Goal: Information Seeking & Learning: Learn about a topic

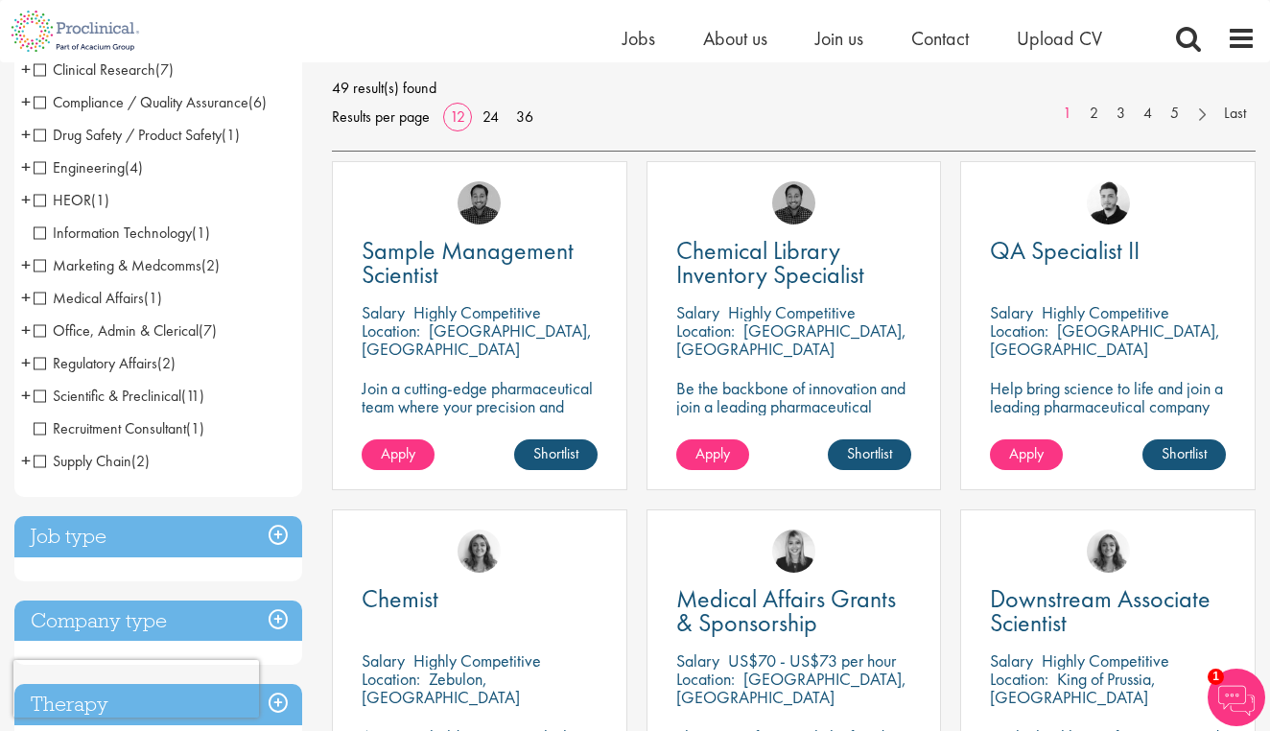
click at [41, 297] on span "Medical Affairs" at bounding box center [89, 298] width 110 height 20
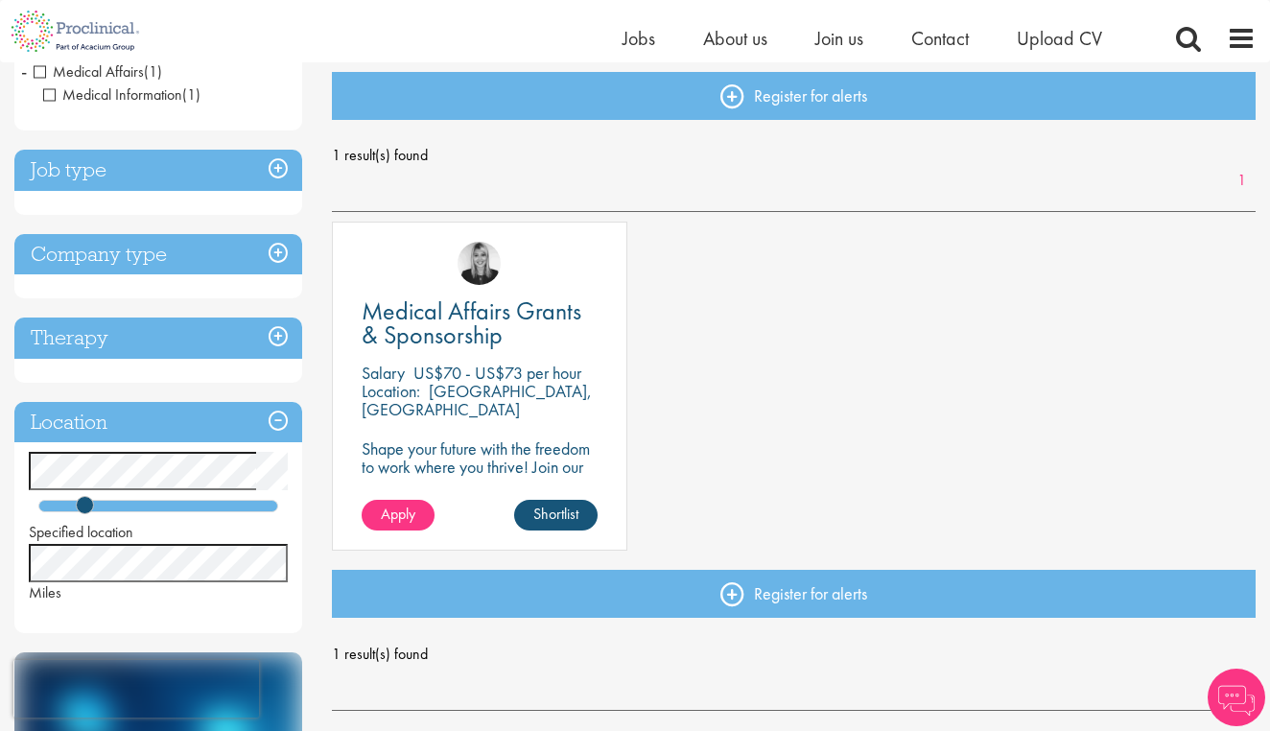
scroll to position [221, 0]
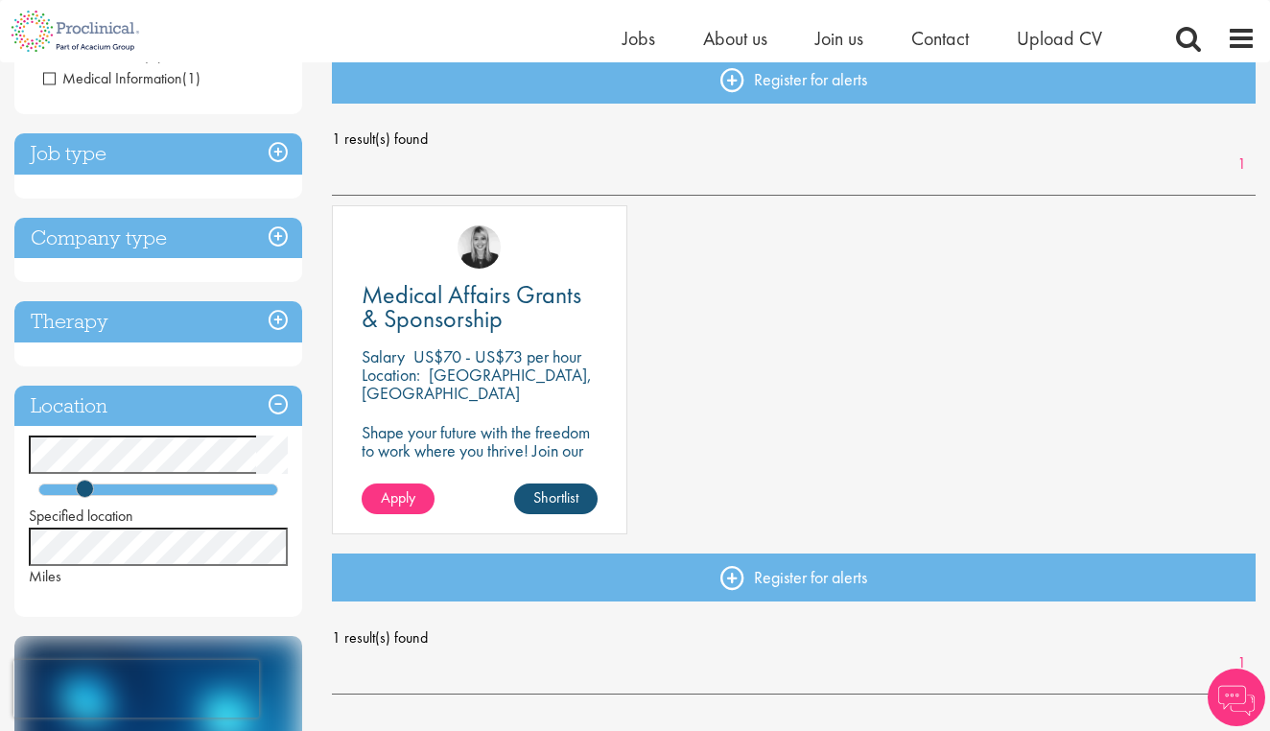
click at [286, 140] on h3 "Job type" at bounding box center [158, 153] width 288 height 41
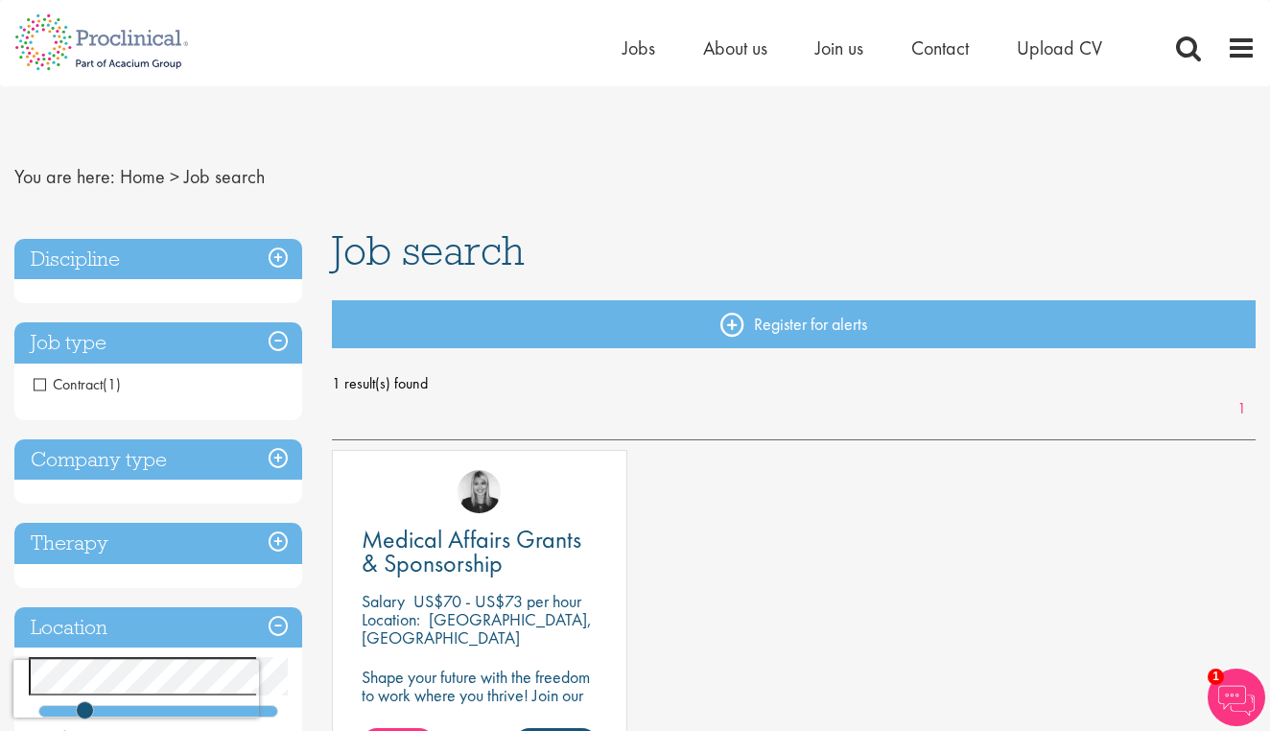
scroll to position [0, 0]
click at [288, 250] on h3 "Discipline" at bounding box center [158, 259] width 288 height 41
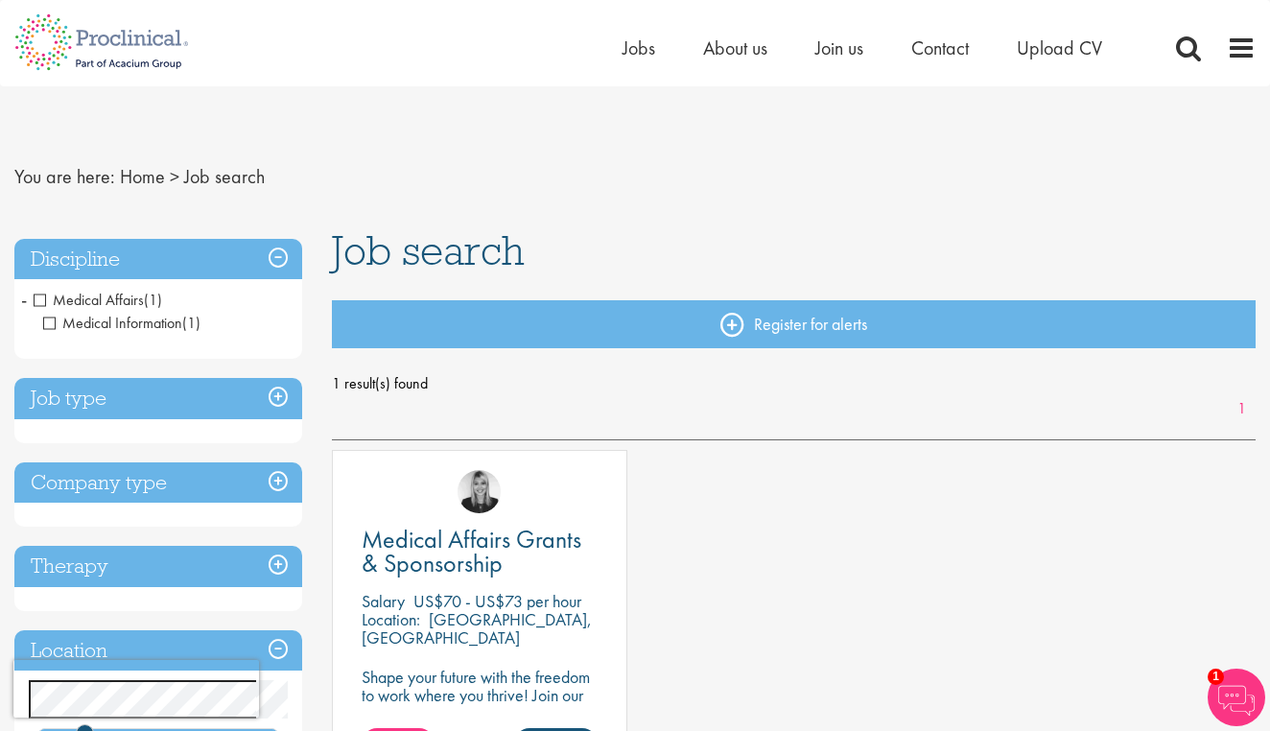
click at [43, 299] on span "Medical Affairs" at bounding box center [89, 300] width 110 height 20
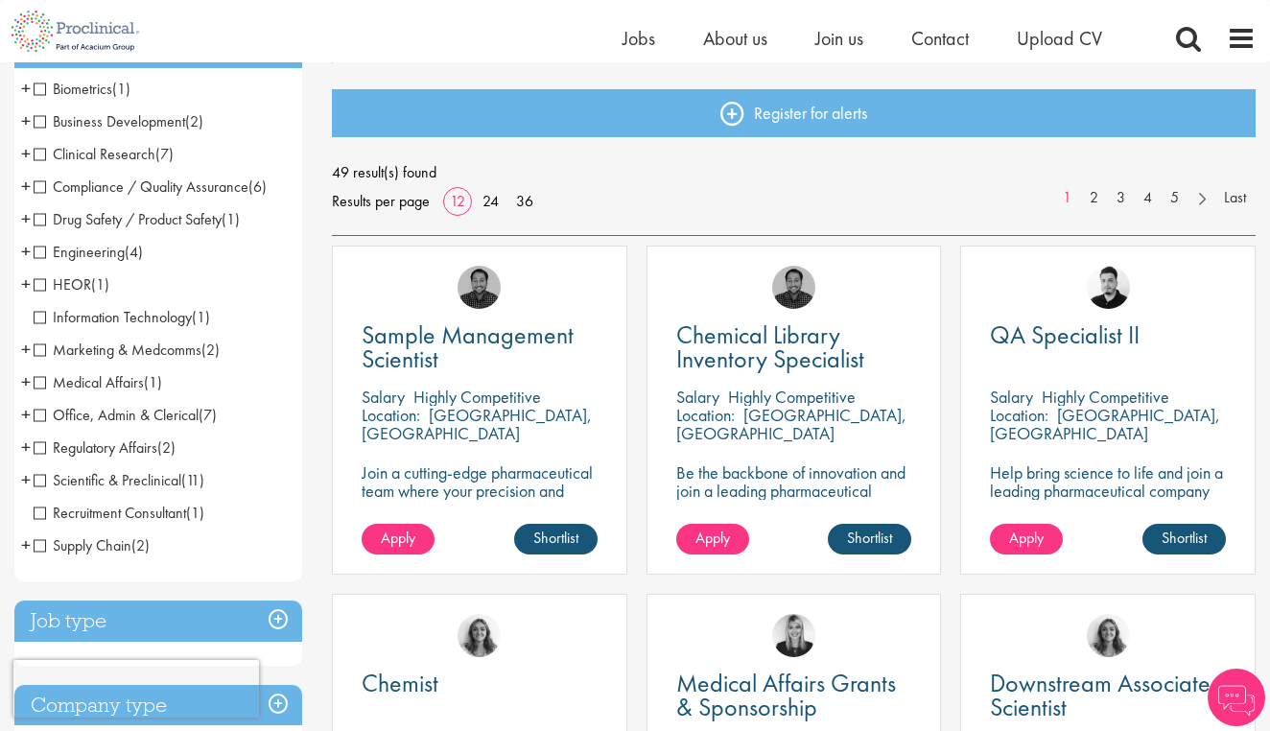
scroll to position [188, 0]
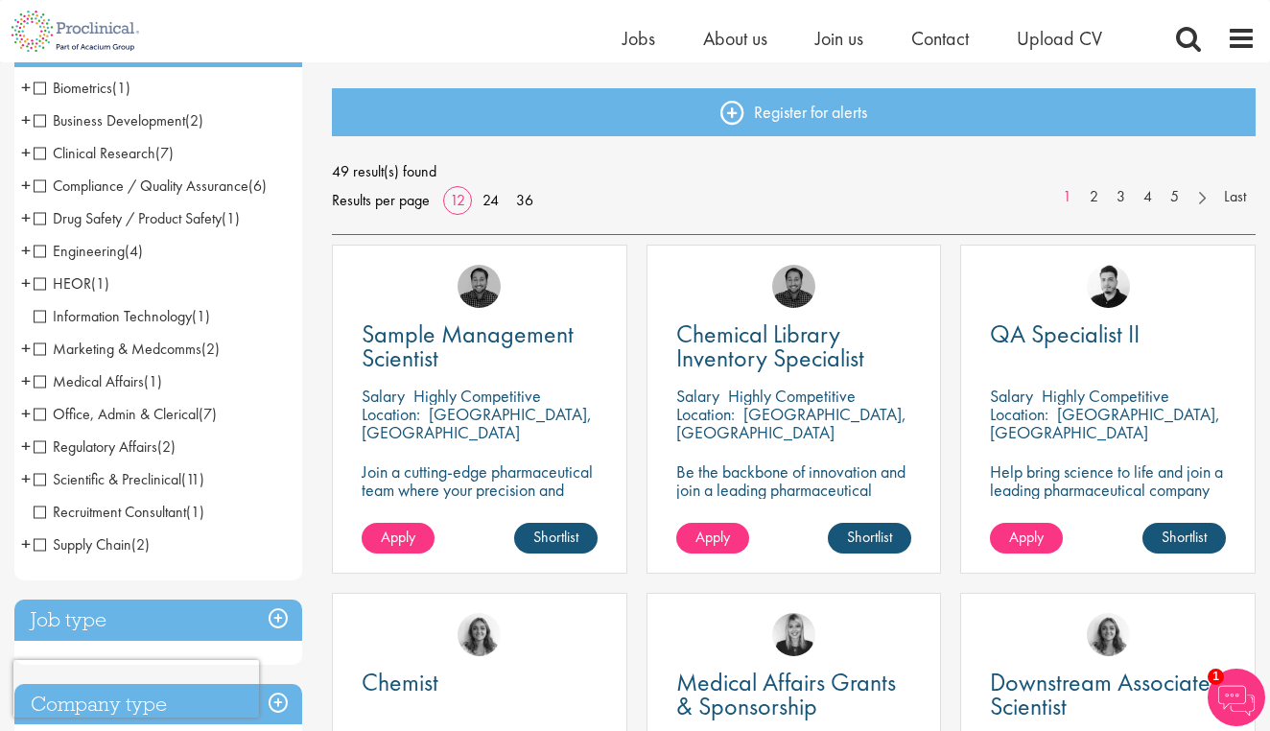
click at [39, 481] on span "Scientific & Preclinical" at bounding box center [108, 479] width 148 height 20
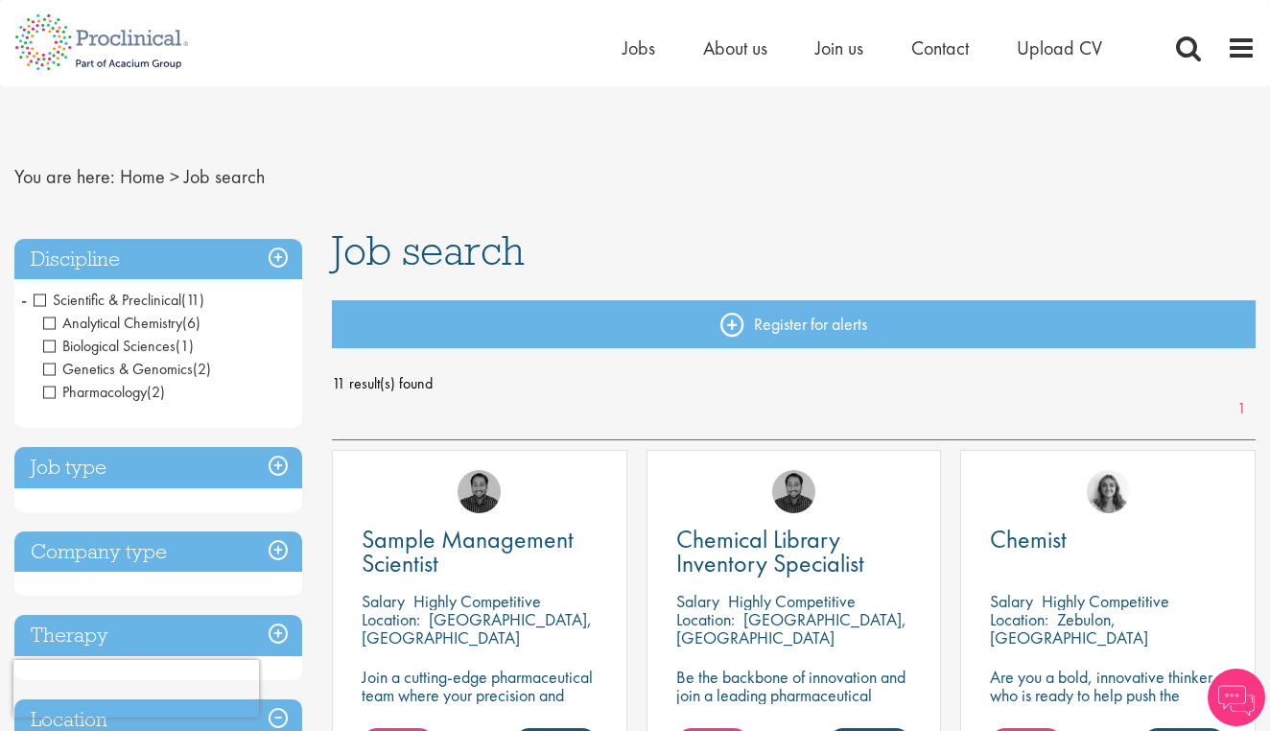
click at [38, 302] on span "Scientific & Preclinical" at bounding box center [108, 300] width 148 height 20
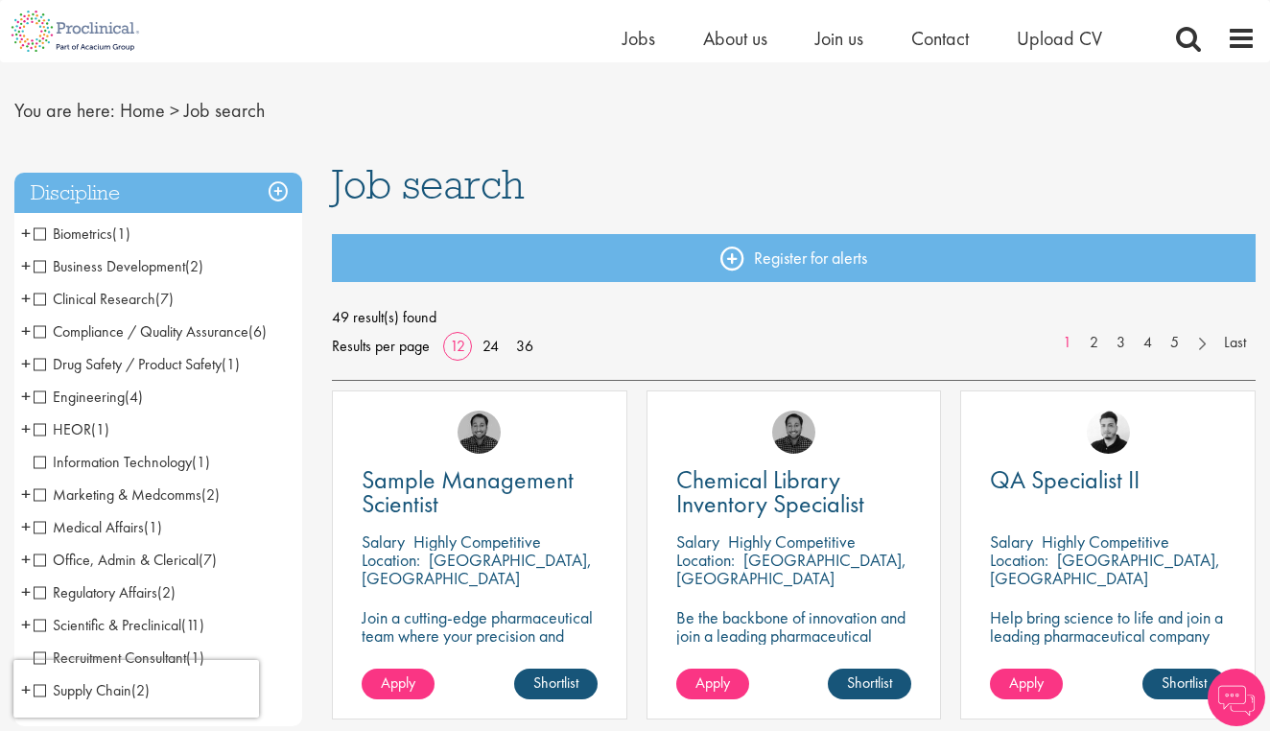
scroll to position [45, 0]
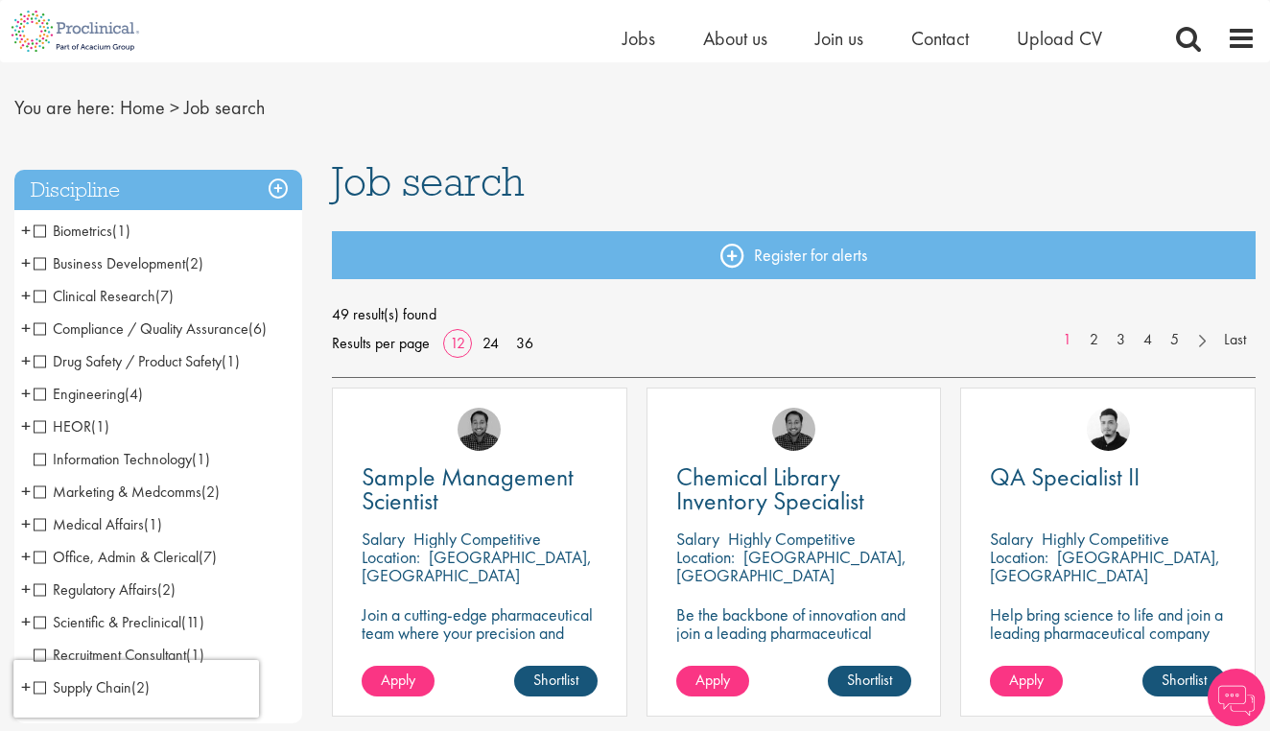
click at [43, 297] on span "Clinical Research" at bounding box center [95, 296] width 122 height 20
